Goal: Information Seeking & Learning: Learn about a topic

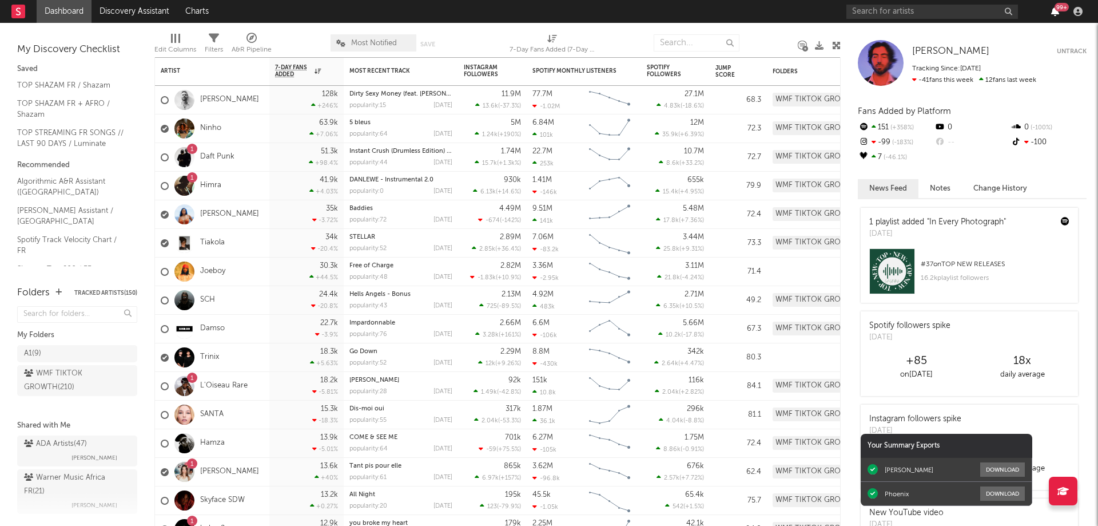
click at [1056, 13] on icon "button" at bounding box center [1055, 11] width 8 height 9
click at [808, 11] on nav "Dashboard Discovery Assistant Charts 99 +" at bounding box center [549, 11] width 1098 height 23
click at [213, 160] on link "Daft Punk" at bounding box center [217, 157] width 34 height 10
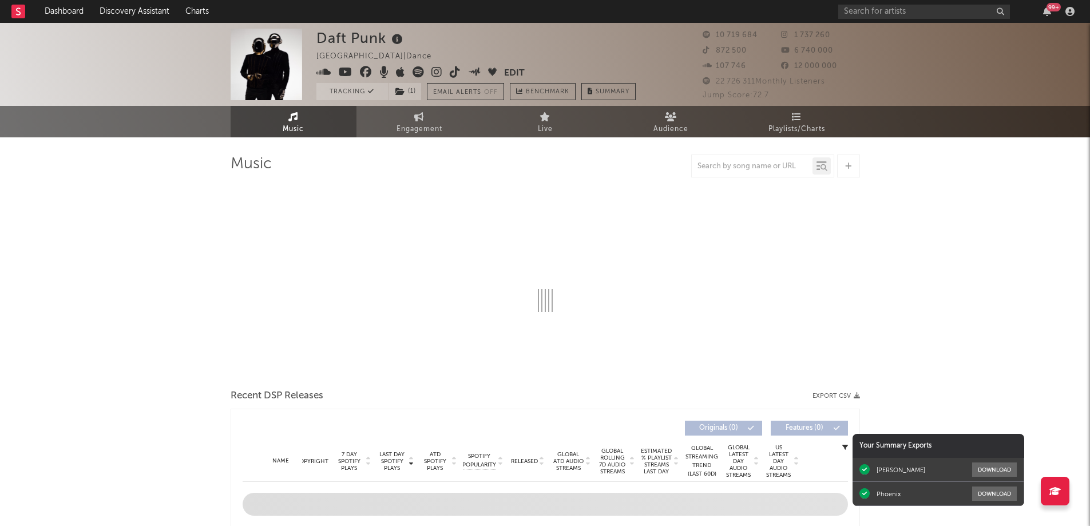
select select "6m"
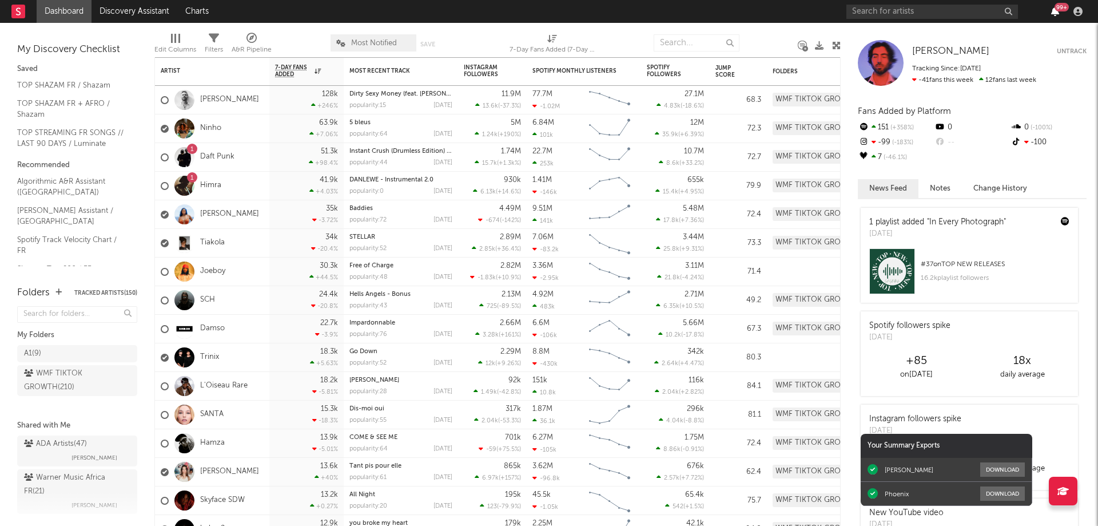
click at [1054, 11] on icon "button" at bounding box center [1055, 11] width 8 height 9
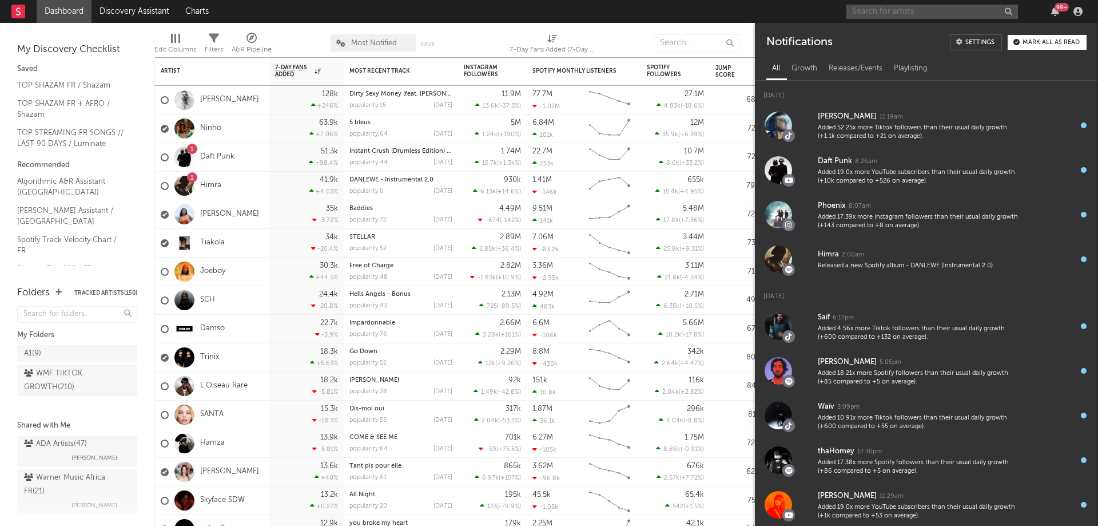
click at [883, 11] on input "text" at bounding box center [933, 12] width 172 height 14
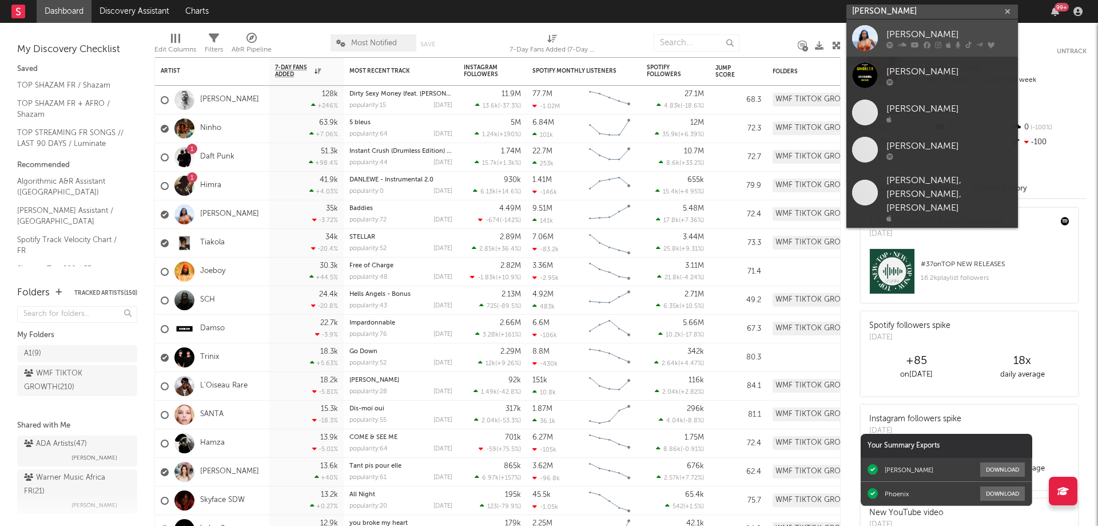
type input "aya nakamura"
click at [962, 47] on div at bounding box center [950, 44] width 126 height 7
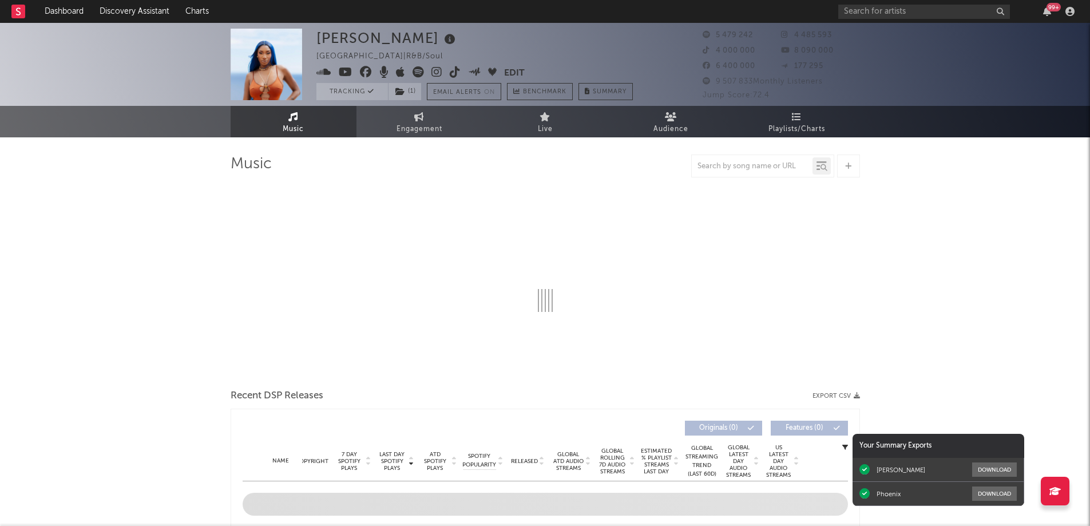
select select "6m"
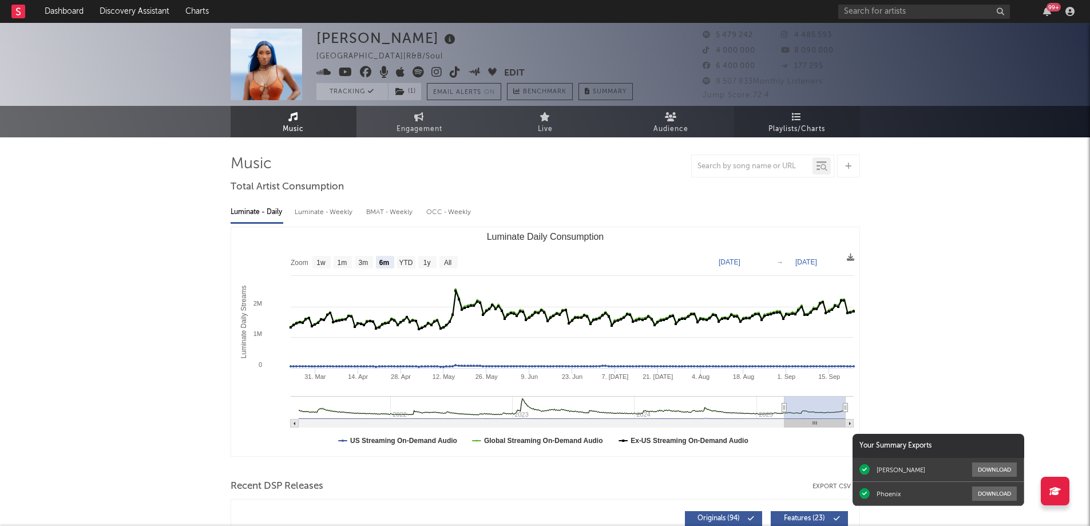
click at [791, 124] on span "Playlists/Charts" at bounding box center [796, 129] width 57 height 14
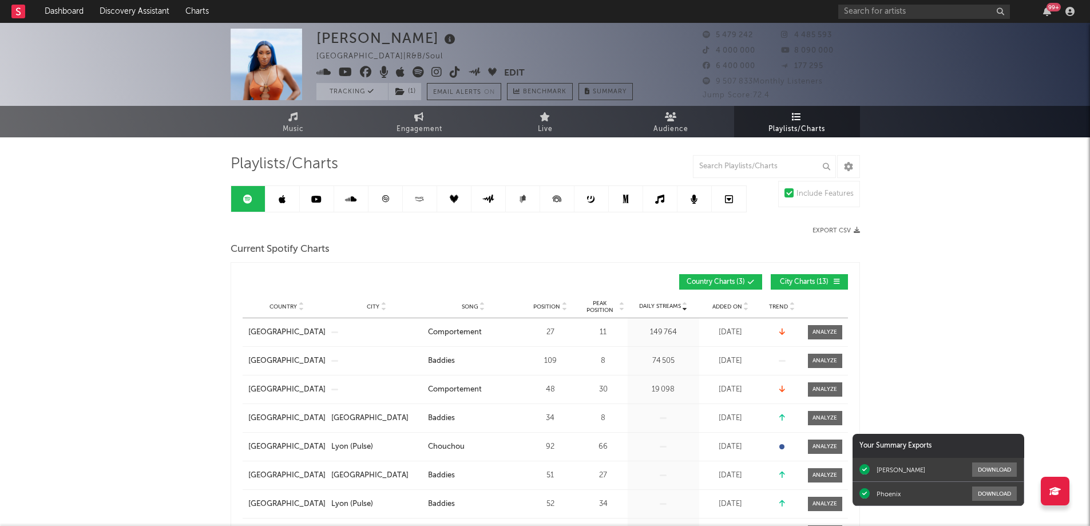
click at [795, 125] on span "Playlists/Charts" at bounding box center [796, 129] width 57 height 14
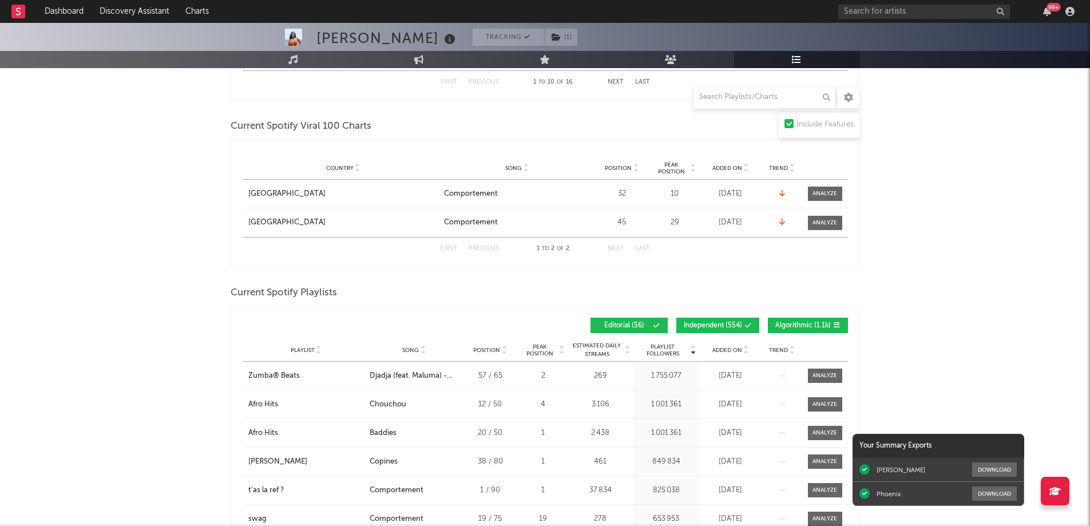
scroll to position [629, 0]
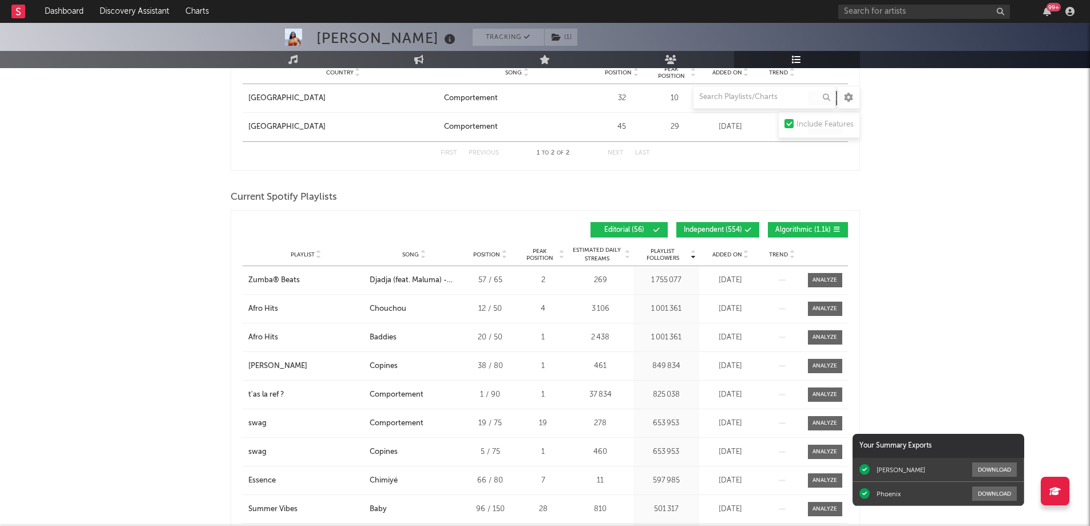
click at [742, 251] on div at bounding box center [745, 254] width 7 height 9
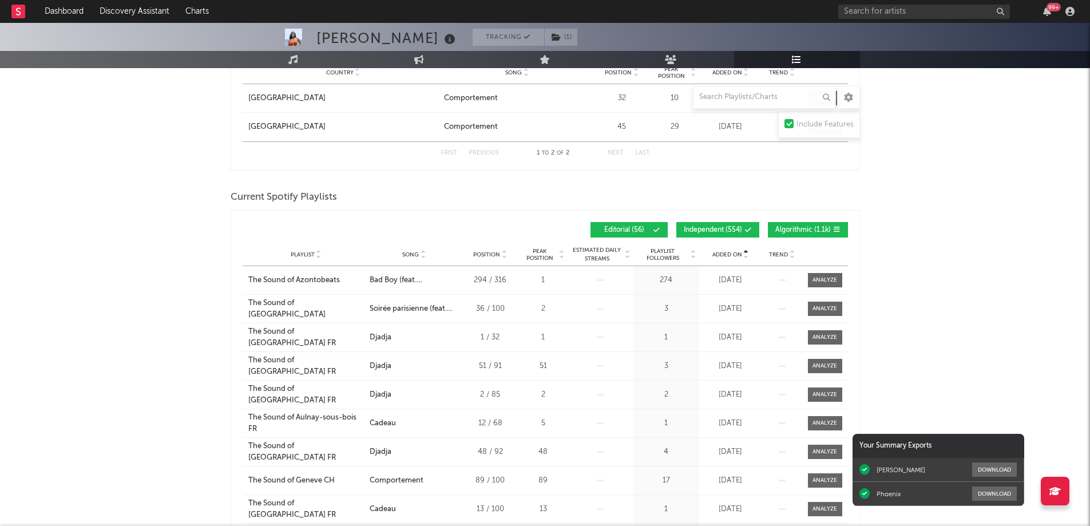
click at [742, 251] on div at bounding box center [745, 254] width 7 height 9
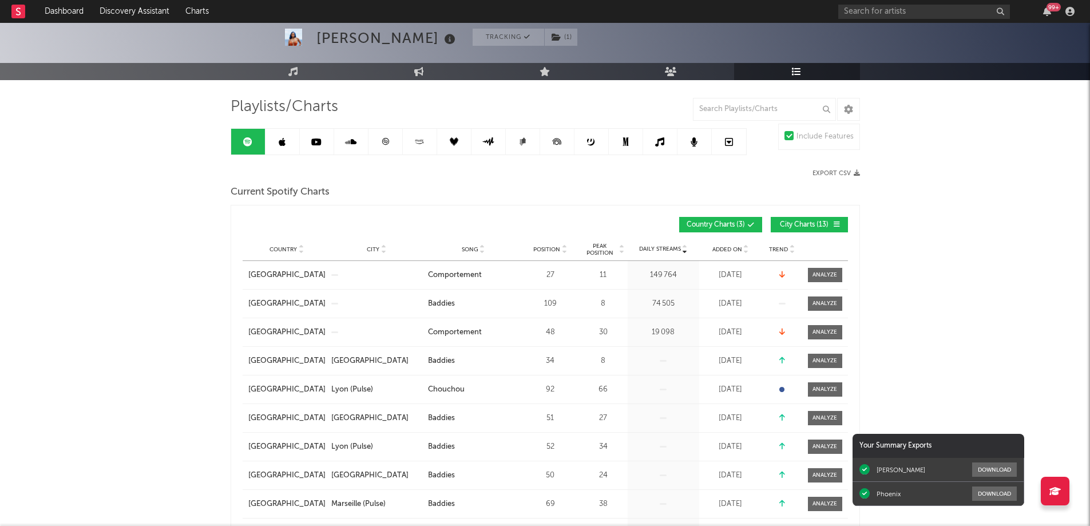
scroll to position [0, 0]
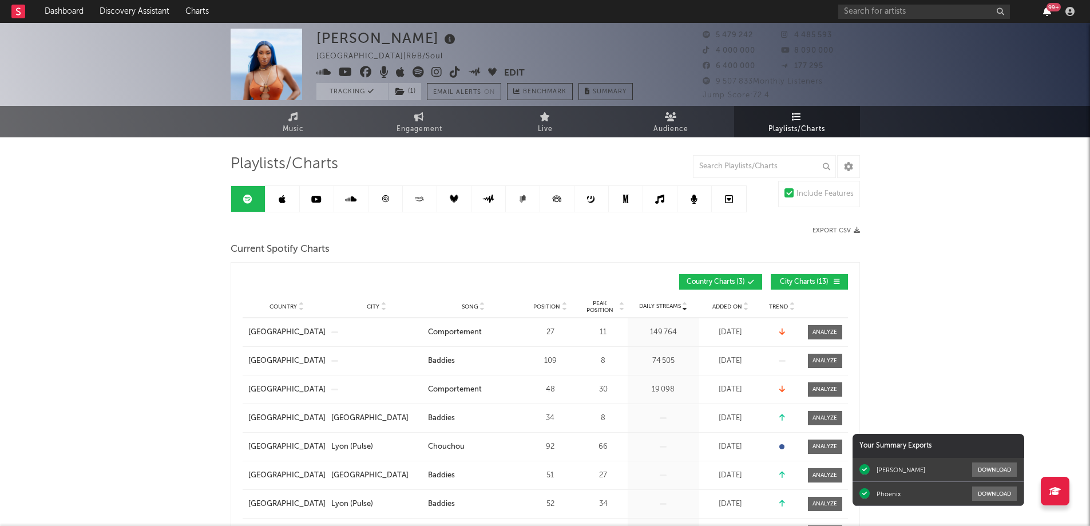
click at [1045, 11] on icon "button" at bounding box center [1047, 11] width 8 height 9
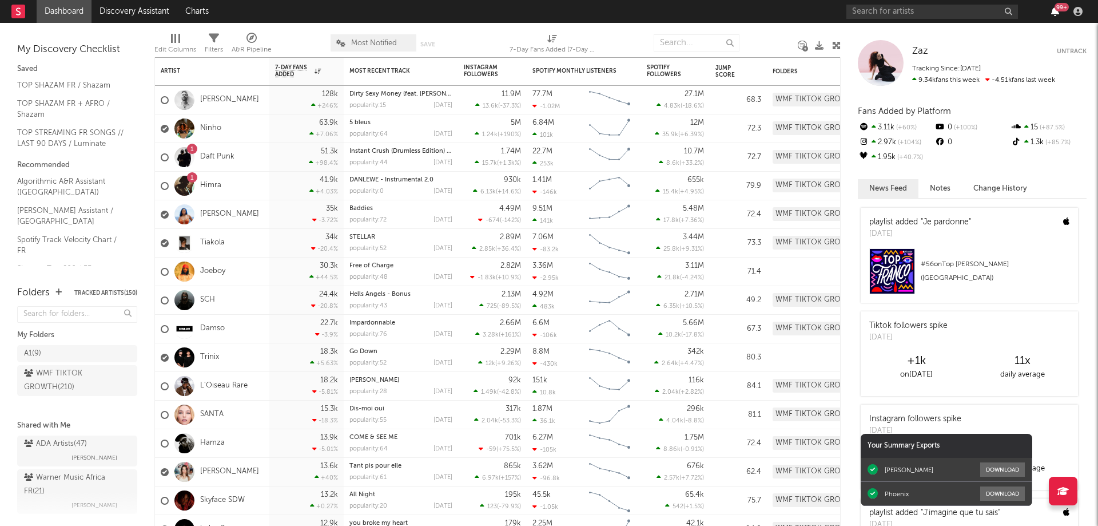
click at [1058, 14] on icon "button" at bounding box center [1055, 11] width 8 height 9
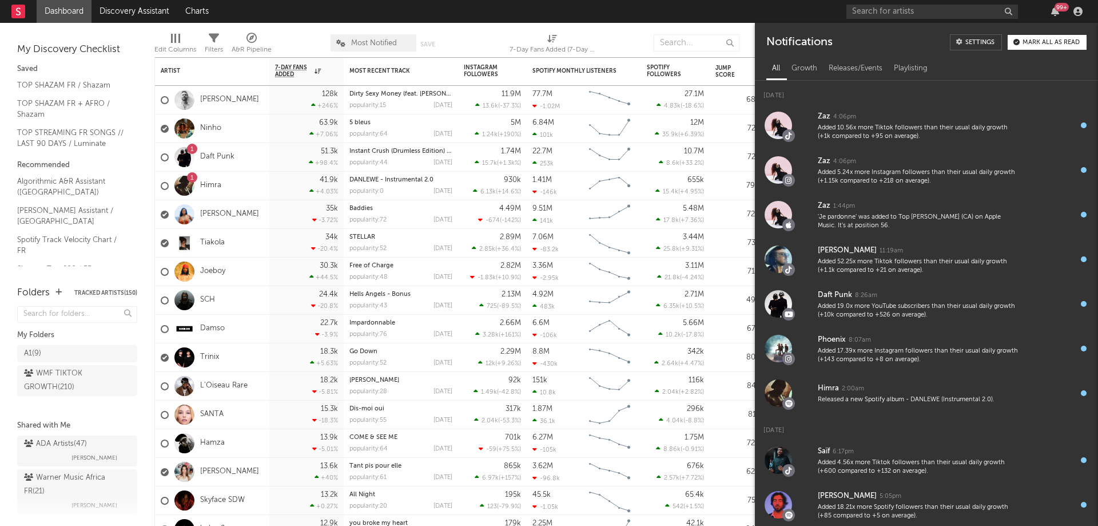
click at [741, 8] on nav "Dashboard Discovery Assistant Charts 99 +" at bounding box center [549, 11] width 1098 height 23
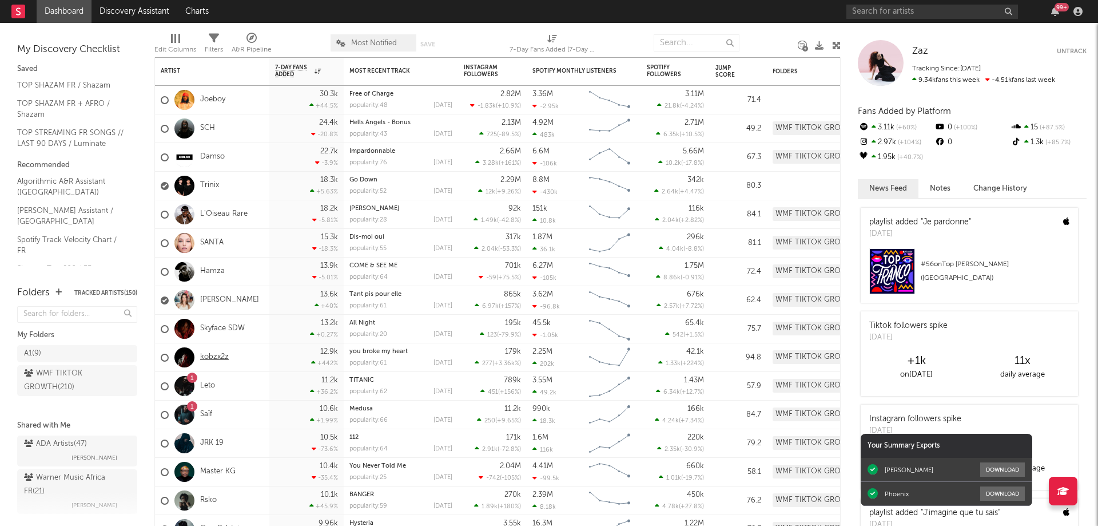
click at [223, 358] on link "kobzx2z" at bounding box center [214, 357] width 29 height 10
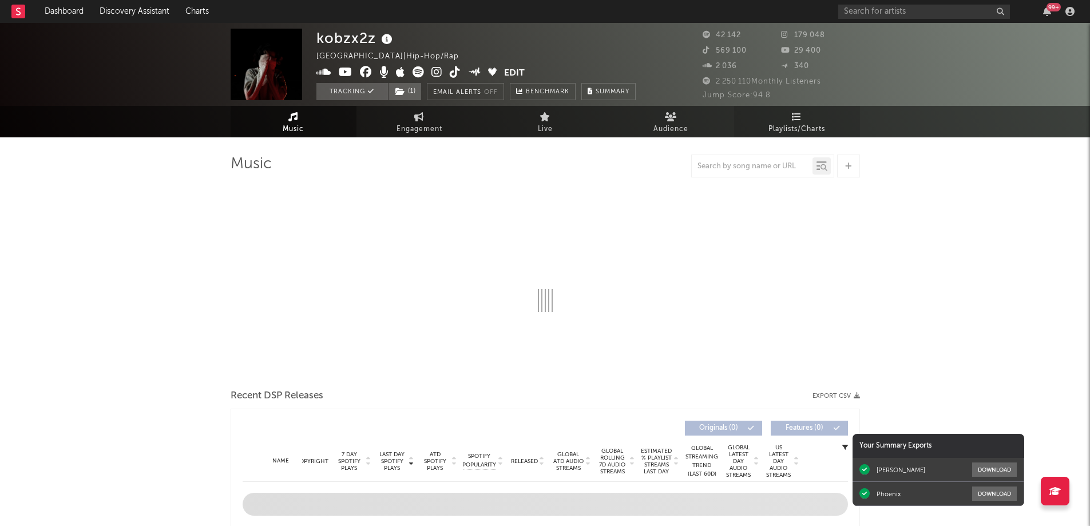
click at [800, 125] on span "Playlists/Charts" at bounding box center [796, 129] width 57 height 14
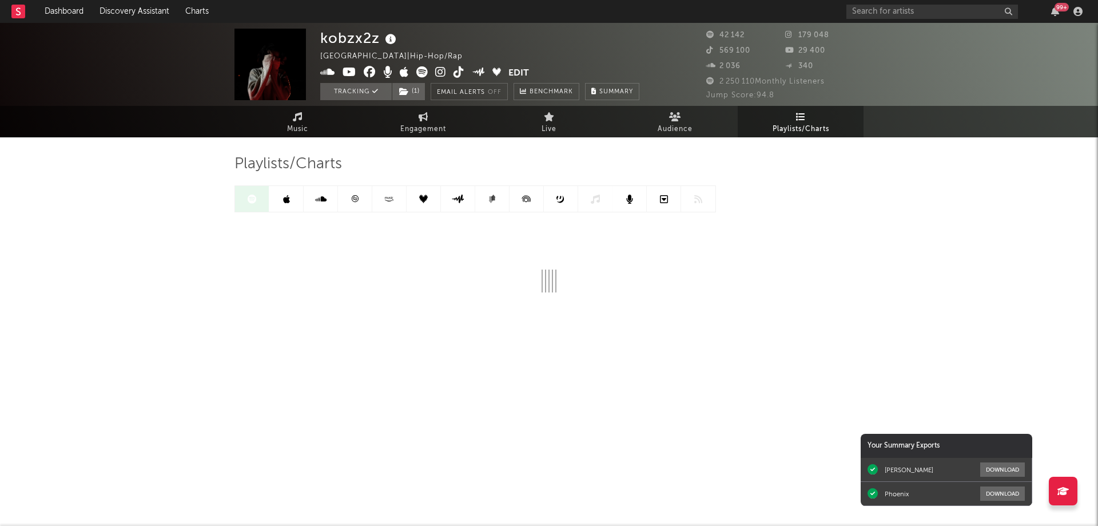
click at [361, 198] on link at bounding box center [355, 199] width 34 height 26
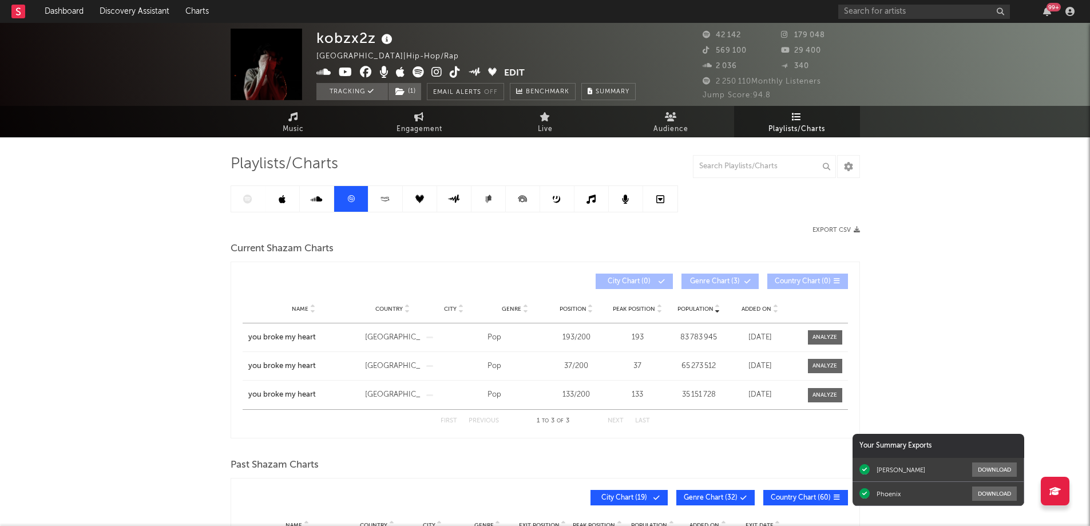
click at [571, 308] on span "Position" at bounding box center [572, 308] width 27 height 7
click at [1045, 10] on icon "button" at bounding box center [1047, 11] width 8 height 9
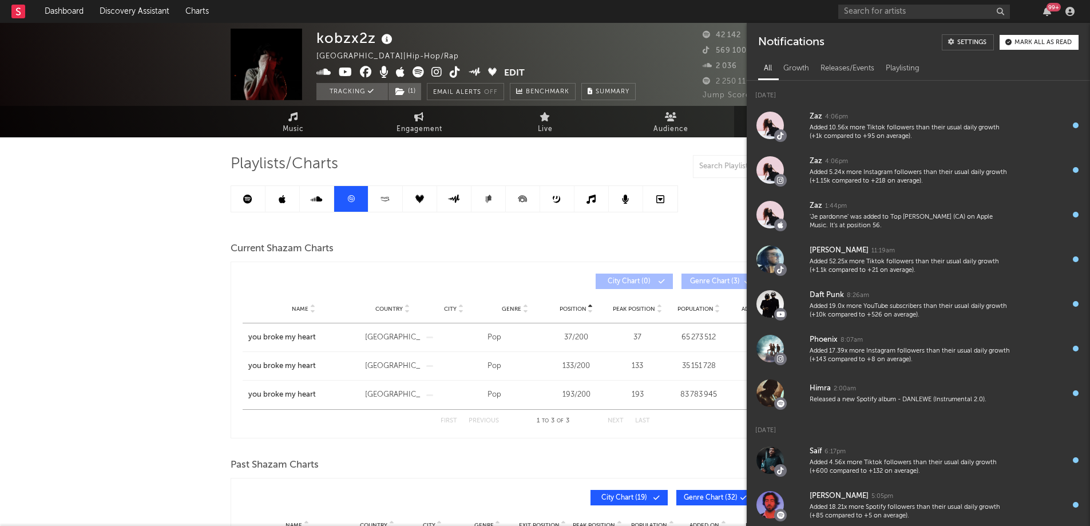
click at [141, 280] on div "kobzx2z France | Hip-Hop/Rap Edit Tracking ( 1 ) Email Alerts Off Benchmark Sum…" at bounding box center [545, 473] width 1090 height 900
